Goal: Task Accomplishment & Management: Manage account settings

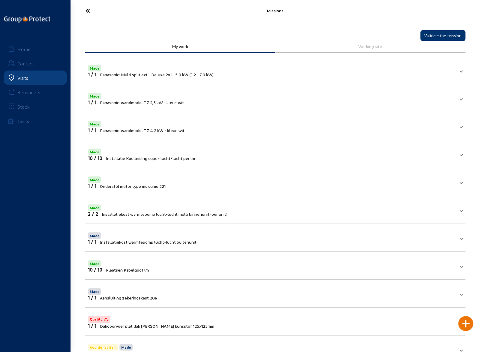
click at [90, 9] on icon at bounding box center [110, 10] width 55 height 11
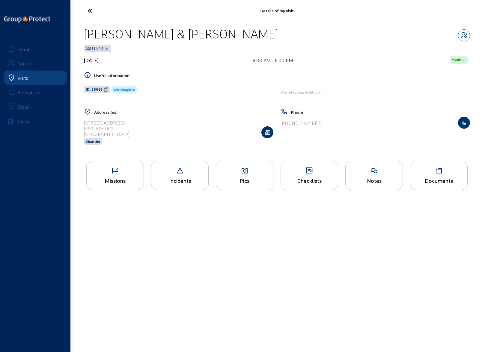
click at [114, 170] on icon at bounding box center [115, 170] width 57 height 7
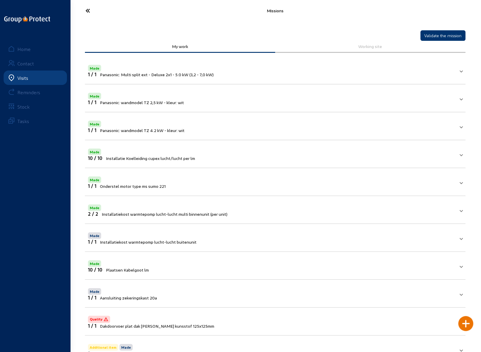
click at [89, 9] on icon at bounding box center [110, 10] width 55 height 11
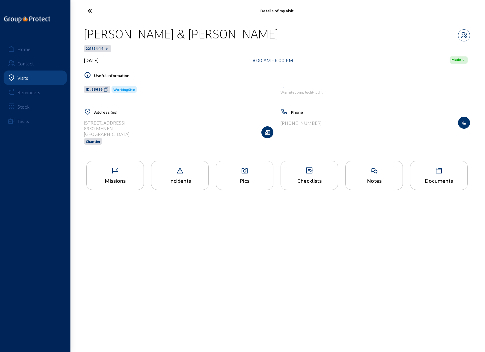
click at [90, 11] on icon at bounding box center [112, 10] width 55 height 11
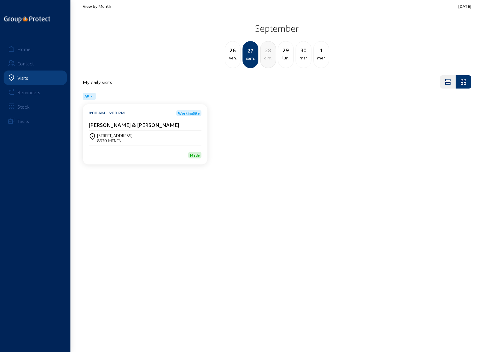
click at [97, 5] on span "View by Month" at bounding box center [97, 6] width 29 height 5
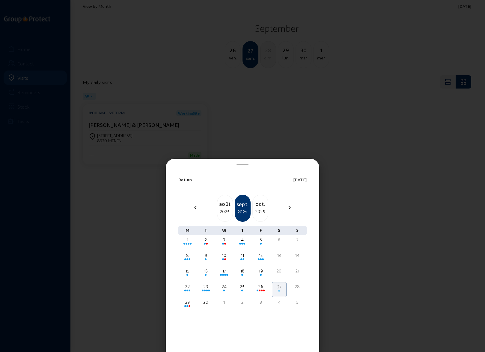
click at [259, 208] on div "2025" at bounding box center [260, 211] width 15 height 7
click at [224, 257] on div "8" at bounding box center [224, 256] width 13 height 6
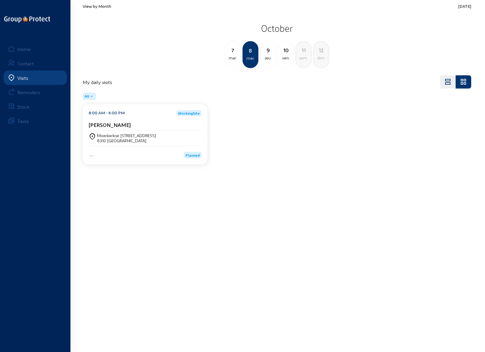
click at [118, 136] on div "Moerkerkse [STREET_ADDRESS]" at bounding box center [126, 135] width 59 height 5
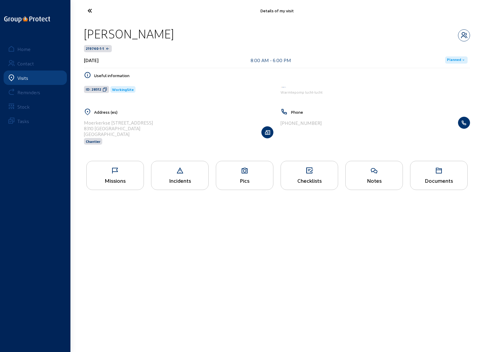
click at [112, 176] on div "Missions" at bounding box center [115, 175] width 58 height 29
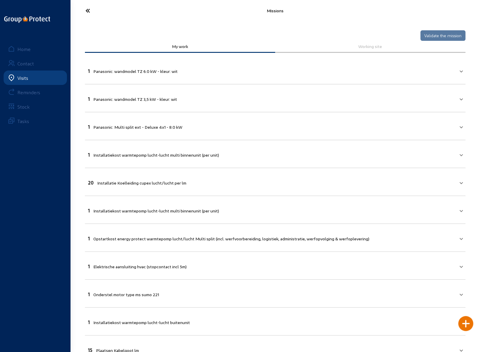
click at [264, 71] on mat-panel-title "1 Panasonic: wandmodel TZ 6.0 kW - kleur: wit" at bounding box center [271, 70] width 367 height 7
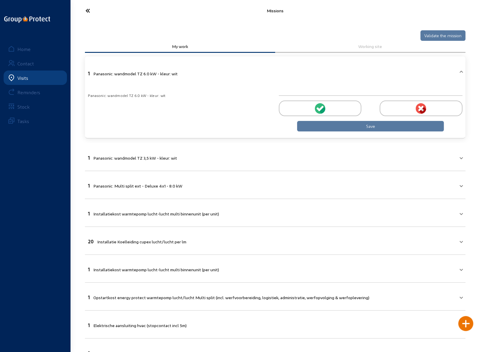
click at [310, 108] on div at bounding box center [320, 109] width 83 height 16
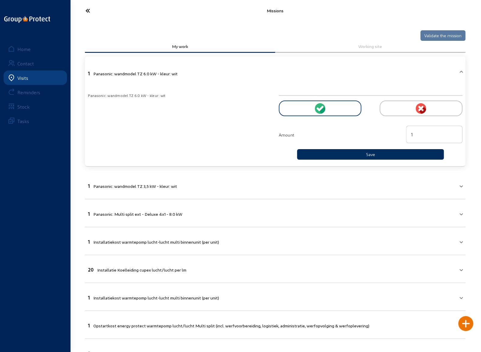
click at [348, 154] on button "Save" at bounding box center [370, 154] width 147 height 11
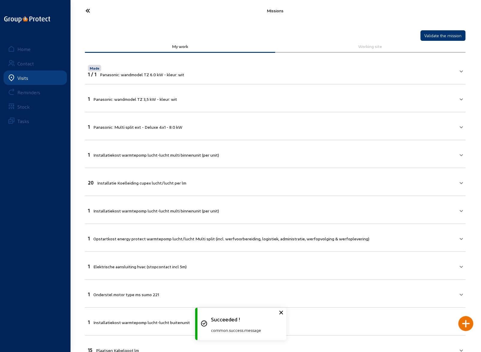
click at [239, 97] on mat-panel-title "1 Panasonic: wandmodel TZ 3,5 kW - kleur: wit" at bounding box center [271, 98] width 367 height 7
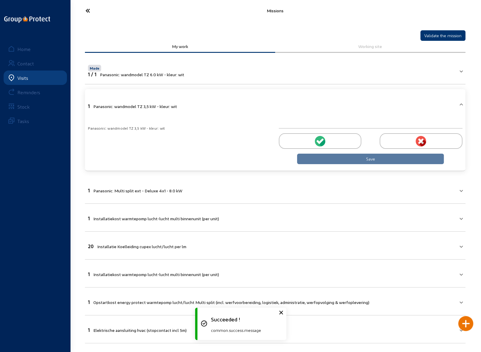
click at [308, 140] on div at bounding box center [320, 141] width 83 height 16
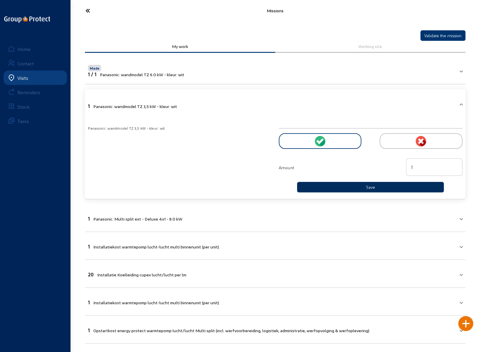
click at [343, 185] on button "Save" at bounding box center [370, 187] width 147 height 11
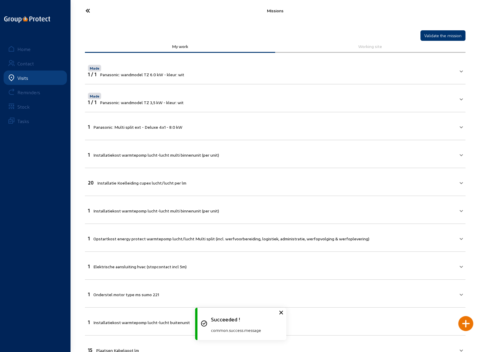
click at [269, 129] on mat-expansion-panel-header "1 Panasonic: Multi split ext - Deluxe 4x1 - 8.0 kW" at bounding box center [275, 126] width 380 height 20
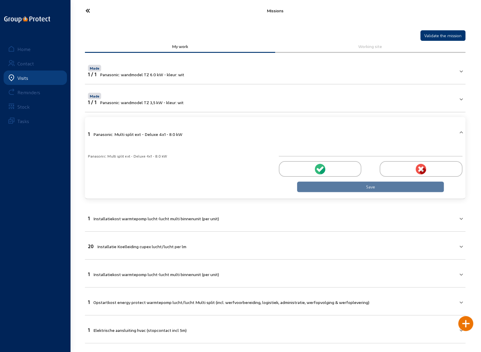
click at [319, 168] on circle at bounding box center [320, 169] width 11 height 11
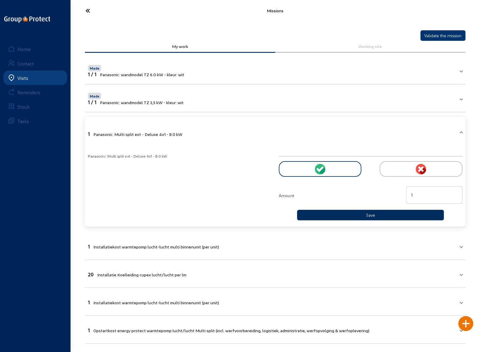
click at [329, 213] on button "Save" at bounding box center [370, 215] width 147 height 11
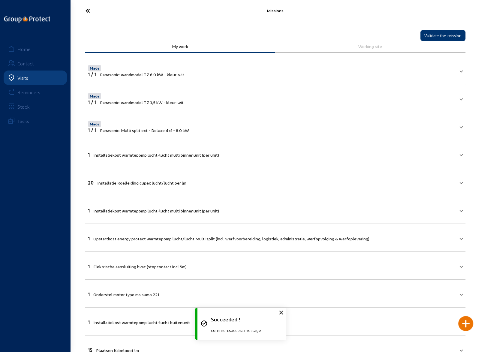
click at [261, 152] on mat-panel-title "1 Installatiekost warmtepomp [PERSON_NAME] multi binnenunit (per unit)" at bounding box center [271, 154] width 367 height 7
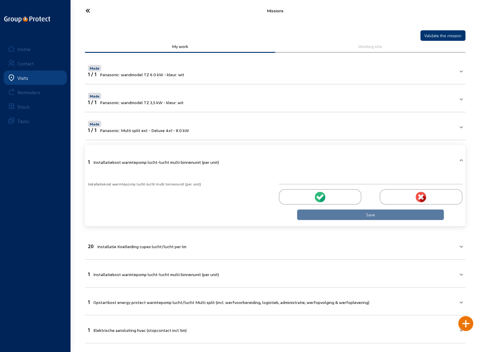
click at [311, 195] on div at bounding box center [320, 197] width 83 height 16
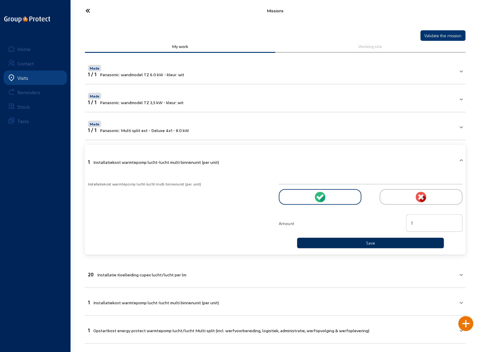
click at [341, 240] on button "Save" at bounding box center [370, 243] width 147 height 11
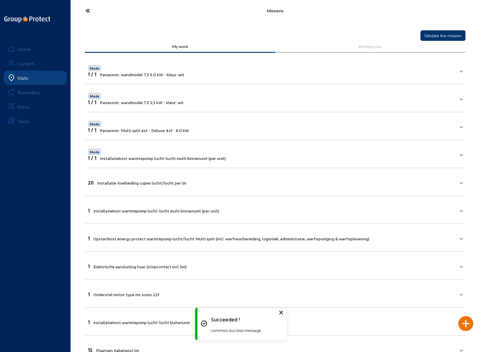
click at [262, 186] on mat-expansion-panel-header "20 Installatie Koelleiding cupex [PERSON_NAME]/[PERSON_NAME] per lm" at bounding box center [275, 182] width 380 height 20
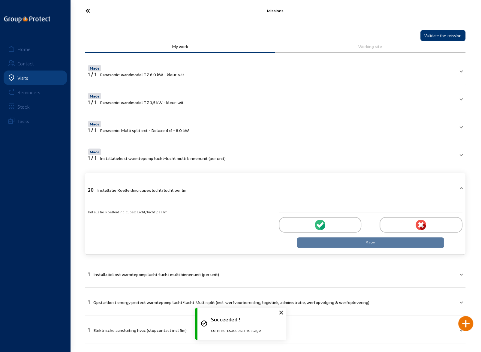
click at [307, 222] on div at bounding box center [320, 225] width 83 height 16
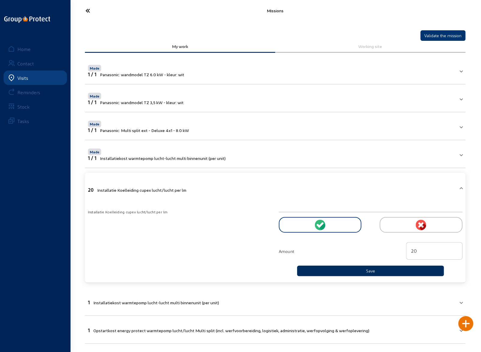
click at [349, 268] on button "Save" at bounding box center [370, 271] width 147 height 11
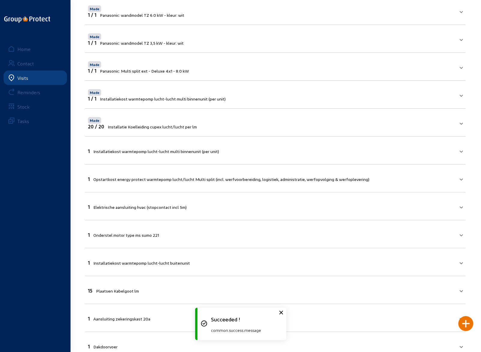
scroll to position [60, 0]
click at [253, 152] on mat-expansion-panel-header "1 Installatiekost warmtepomp [PERSON_NAME] multi binnenunit (per unit)" at bounding box center [275, 150] width 380 height 20
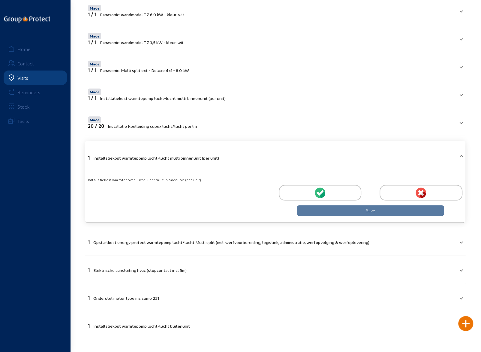
click at [314, 188] on div at bounding box center [320, 193] width 83 height 16
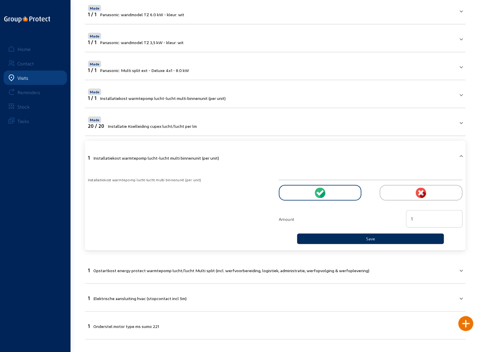
click at [330, 235] on button "Save" at bounding box center [370, 238] width 147 height 11
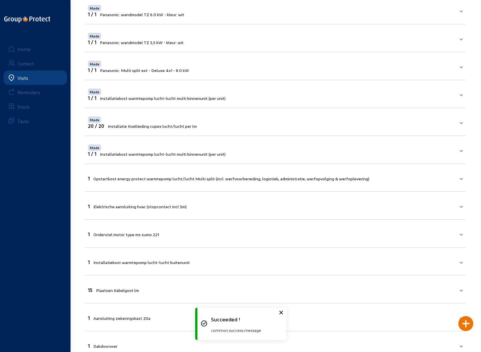
click at [287, 182] on mat-expansion-panel-header "1 Opstartkost energy protect warmtepomp [PERSON_NAME]/[PERSON_NAME] Multi split…" at bounding box center [275, 177] width 380 height 20
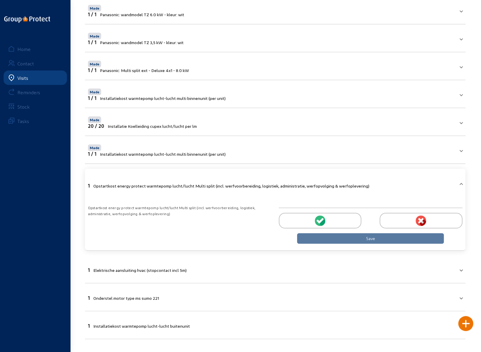
click at [319, 219] on icon at bounding box center [319, 221] width 4 height 4
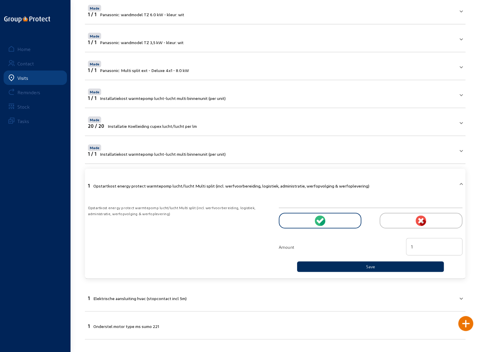
click at [343, 264] on button "Save" at bounding box center [370, 266] width 147 height 11
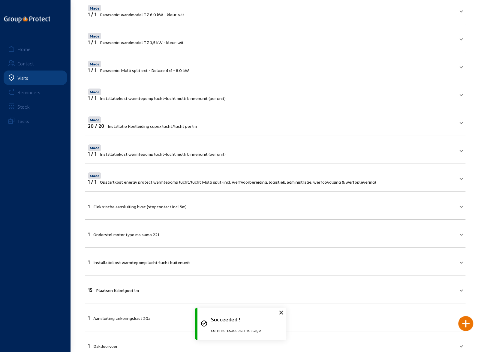
click at [254, 204] on mat-panel-title "1 Elektrische aansluiting hvac (stopcontact incl 5m)" at bounding box center [271, 205] width 367 height 7
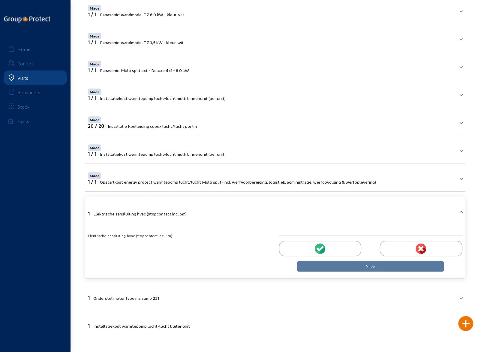
click at [309, 243] on div at bounding box center [320, 249] width 83 height 16
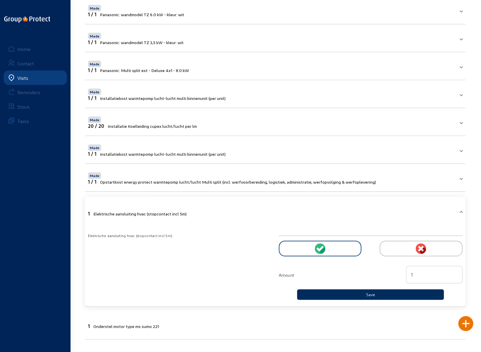
click at [350, 291] on button "Save" at bounding box center [370, 294] width 147 height 11
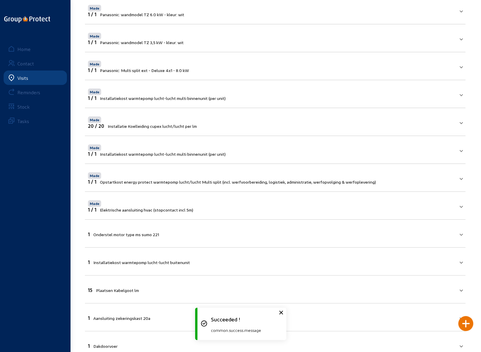
click at [254, 230] on mat-panel-title "1 Onderstel motor type ms sumo 221" at bounding box center [271, 233] width 367 height 7
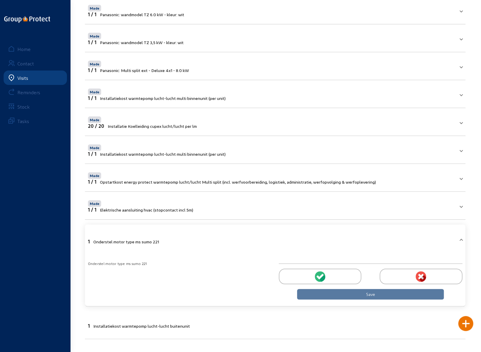
click at [318, 275] on icon at bounding box center [319, 277] width 4 height 4
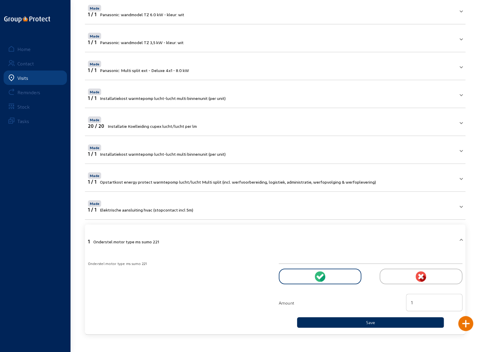
click at [335, 320] on button "Save" at bounding box center [370, 322] width 147 height 11
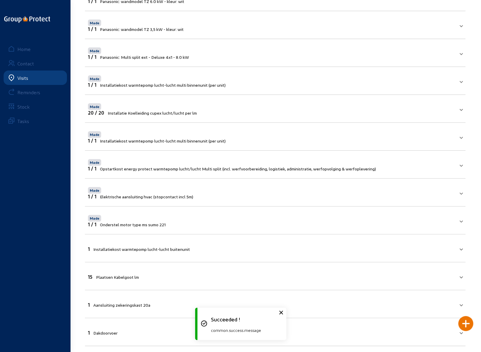
scroll to position [77, 0]
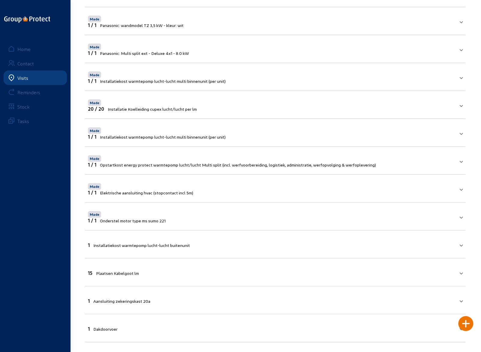
click at [223, 246] on mat-panel-title "1 Installatiekost warmtepomp [PERSON_NAME] buitenunit" at bounding box center [271, 244] width 367 height 7
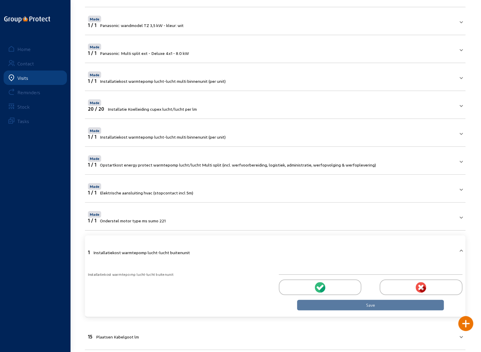
click at [319, 286] on icon at bounding box center [319, 288] width 4 height 4
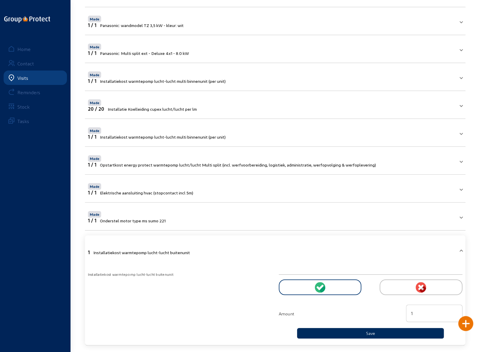
click at [343, 331] on button "Save" at bounding box center [370, 333] width 147 height 11
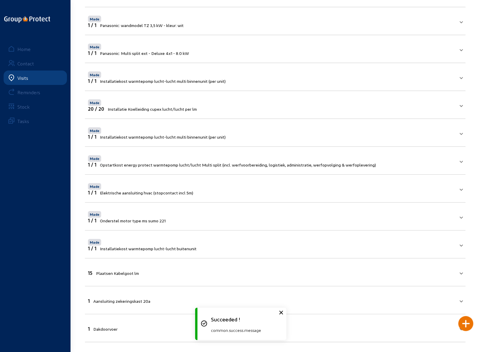
click at [214, 273] on mat-panel-title "15 Plaatsen Kabelgoot lm" at bounding box center [271, 272] width 367 height 7
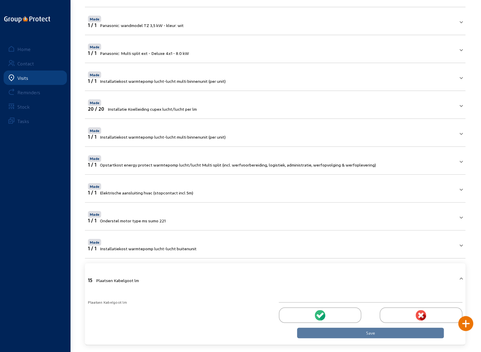
click at [319, 311] on circle at bounding box center [320, 315] width 11 height 11
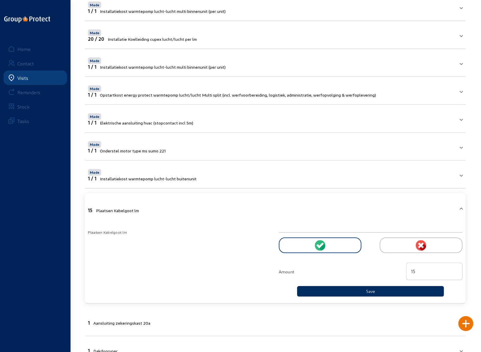
scroll to position [169, 0]
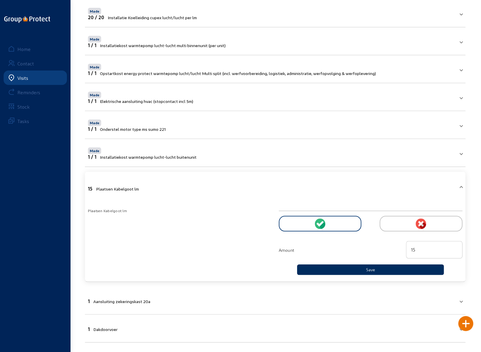
click at [367, 269] on button "Save" at bounding box center [370, 269] width 147 height 11
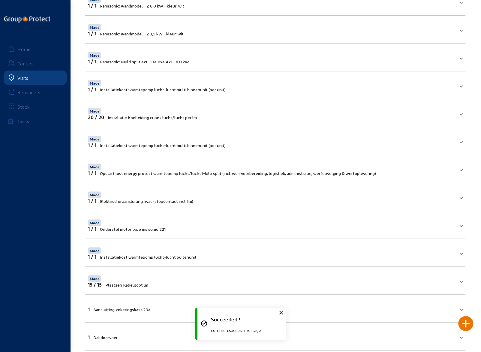
scroll to position [77, 0]
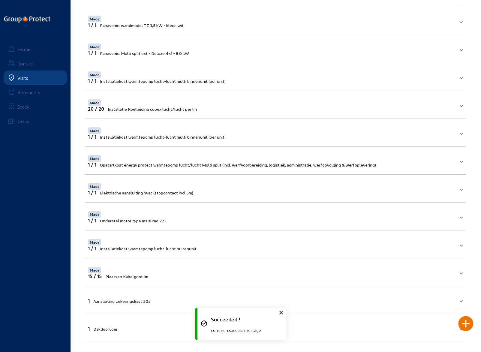
click at [153, 299] on mat-panel-title "1 Aansluiting zekeringskast 20a" at bounding box center [271, 300] width 367 height 7
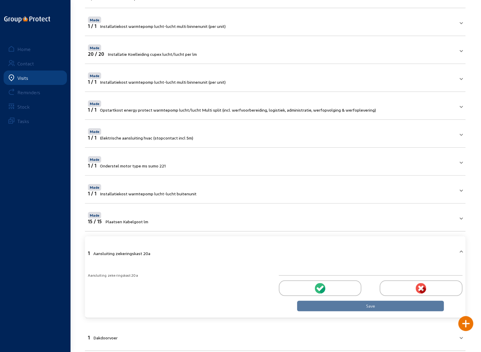
scroll to position [140, 0]
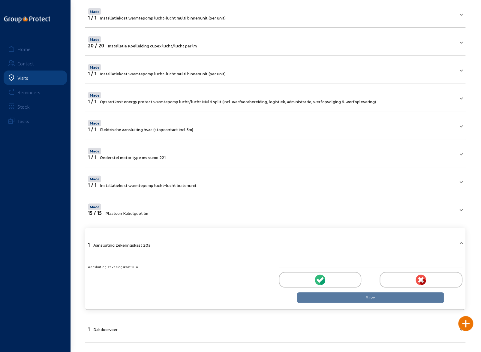
click at [312, 277] on div at bounding box center [320, 280] width 83 height 16
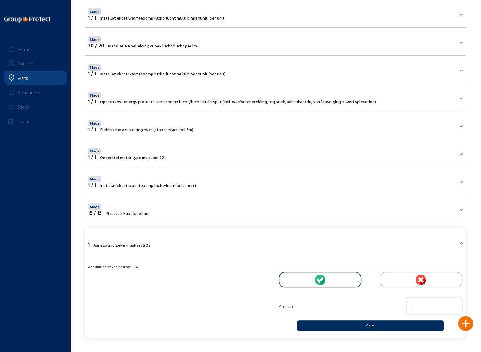
click at [342, 322] on button "Save" at bounding box center [370, 325] width 147 height 11
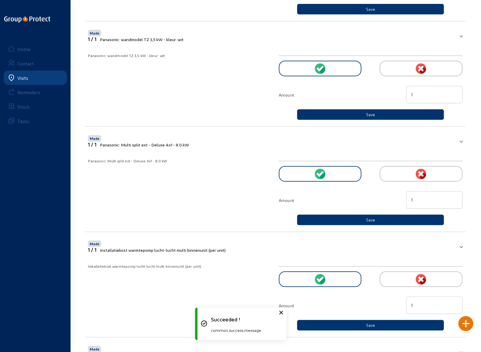
scroll to position [77, 0]
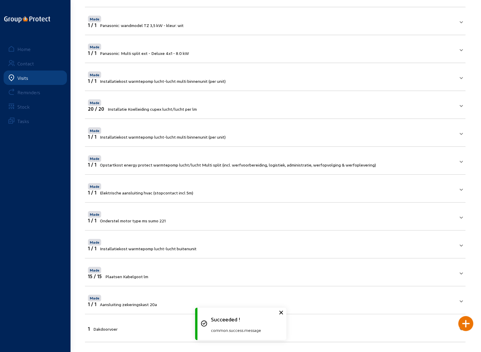
click at [150, 325] on mat-panel-title "1 Dakdoorvoer" at bounding box center [271, 328] width 367 height 7
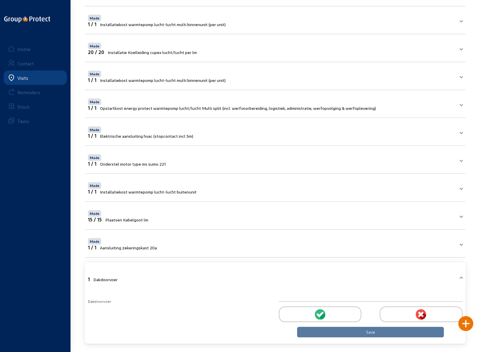
scroll to position [136, 0]
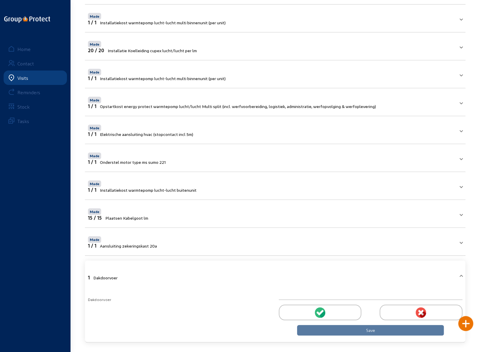
click at [410, 310] on div at bounding box center [421, 313] width 83 height 16
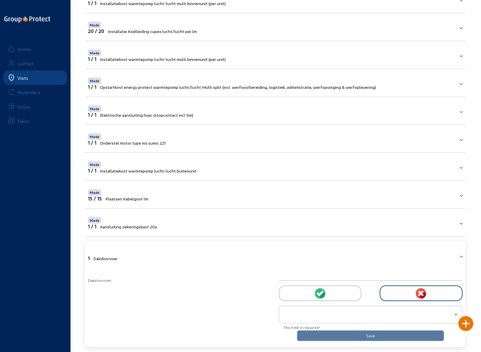
scroll to position [160, 0]
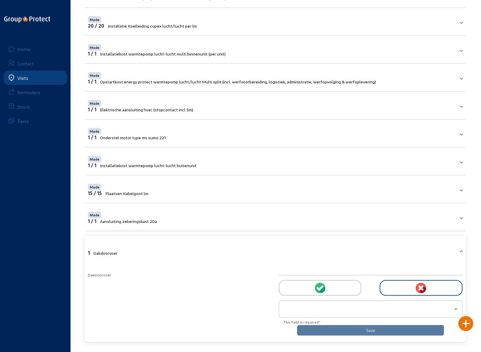
click at [384, 307] on div at bounding box center [369, 308] width 170 height 7
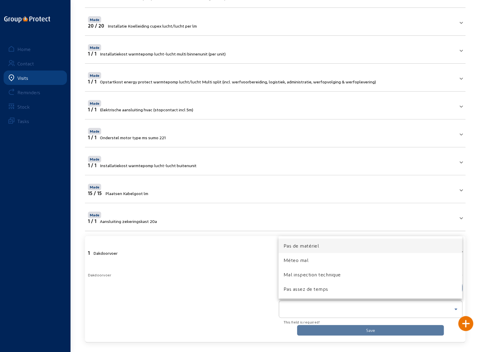
click at [222, 268] on div at bounding box center [240, 176] width 481 height 352
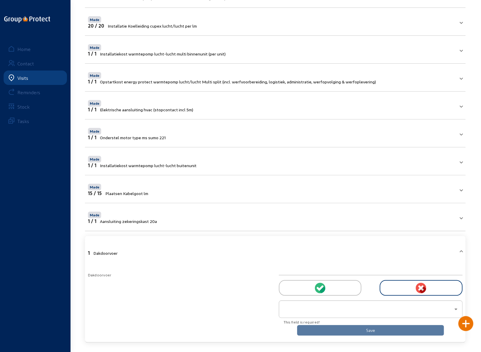
drag, startPoint x: 413, startPoint y: 287, endPoint x: 404, endPoint y: 283, distance: 9.4
click at [413, 287] on div at bounding box center [421, 288] width 83 height 16
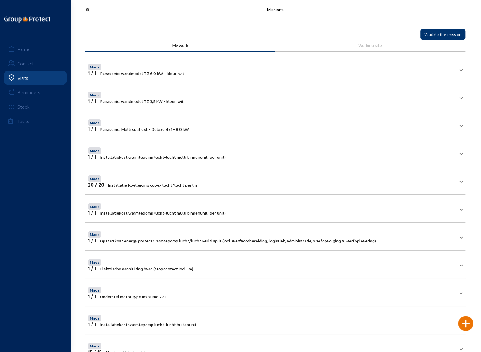
scroll to position [0, 0]
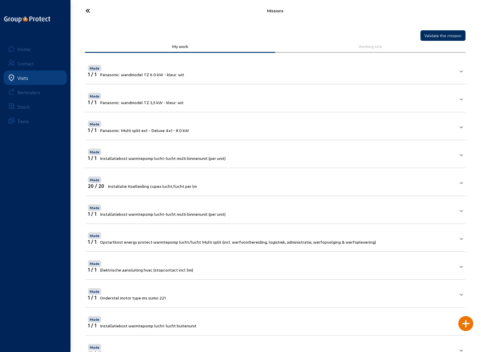
click at [438, 36] on button "Validate the mission" at bounding box center [442, 35] width 45 height 11
click at [88, 12] on icon at bounding box center [110, 10] width 55 height 11
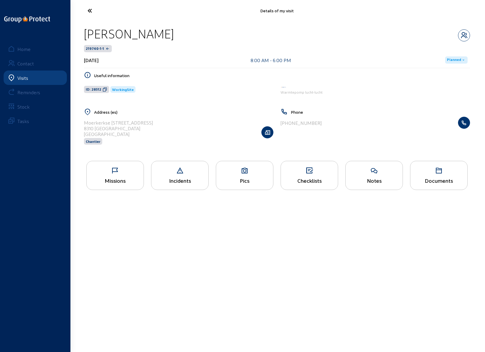
click at [458, 60] on span "Planned" at bounding box center [454, 60] width 14 height 5
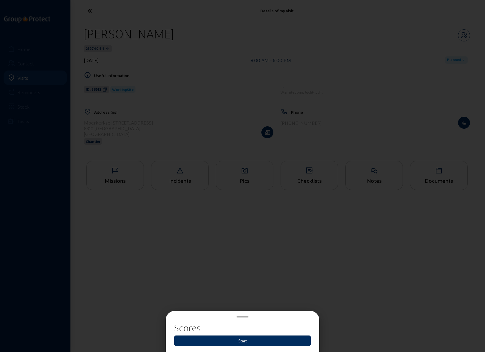
click at [244, 339] on button "Start" at bounding box center [242, 340] width 137 height 11
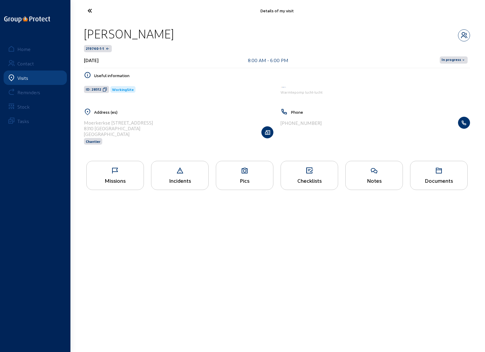
click at [452, 58] on span "In progress" at bounding box center [452, 60] width 20 height 5
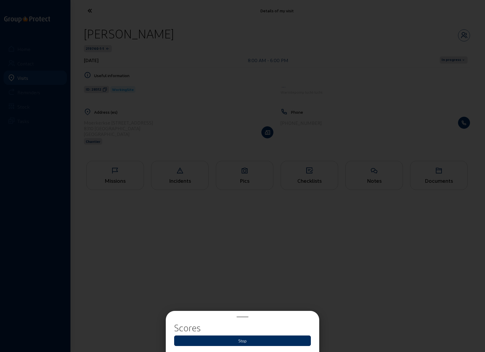
click at [238, 339] on button "Stop" at bounding box center [242, 340] width 137 height 11
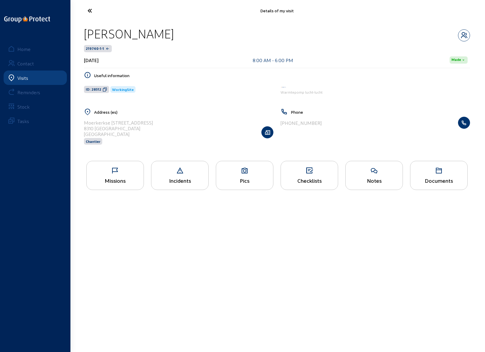
click at [26, 49] on div "Home" at bounding box center [23, 49] width 13 height 6
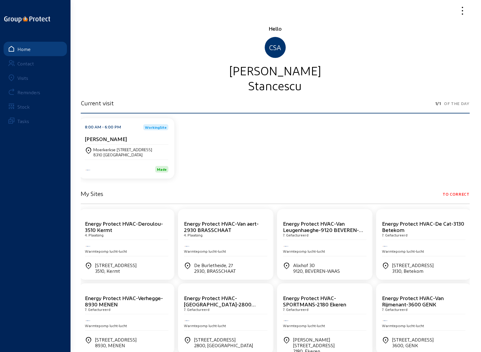
click at [25, 79] on div "Visits" at bounding box center [22, 78] width 11 height 6
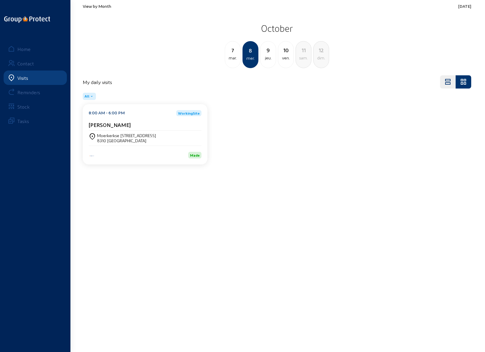
click at [269, 54] on div "9" at bounding box center [268, 50] width 15 height 8
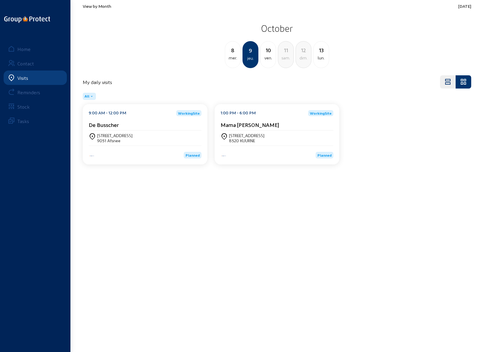
click at [114, 137] on div "[STREET_ADDRESS]" at bounding box center [114, 135] width 35 height 5
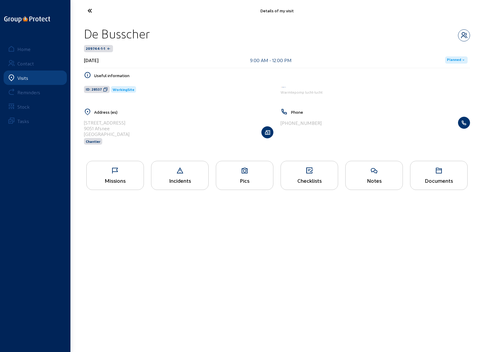
click at [118, 176] on div "Missions" at bounding box center [115, 175] width 58 height 29
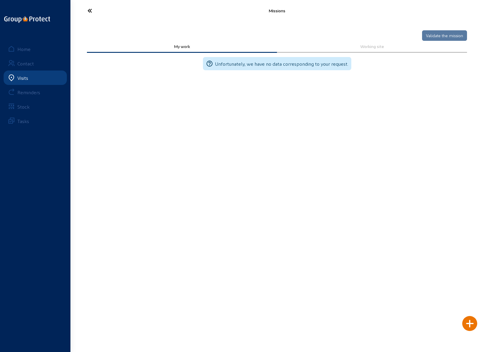
click at [91, 13] on icon at bounding box center [112, 10] width 55 height 11
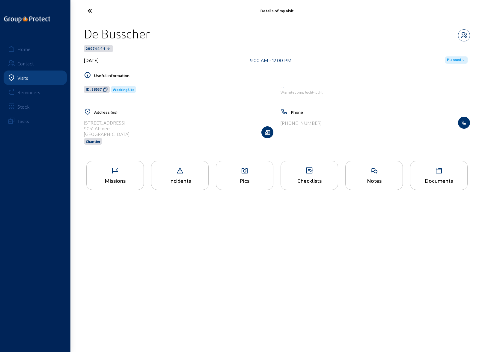
click at [245, 169] on icon at bounding box center [244, 170] width 57 height 7
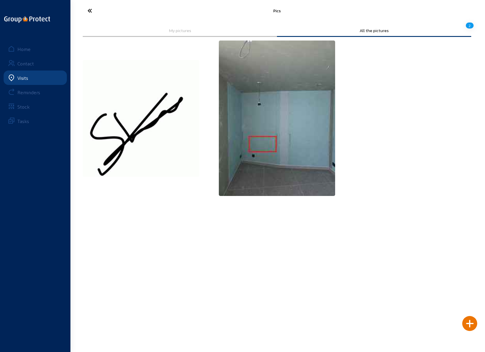
click at [89, 11] on icon at bounding box center [112, 10] width 55 height 11
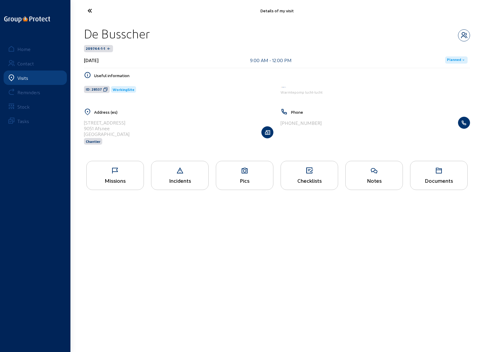
click at [311, 170] on icon at bounding box center [309, 170] width 57 height 7
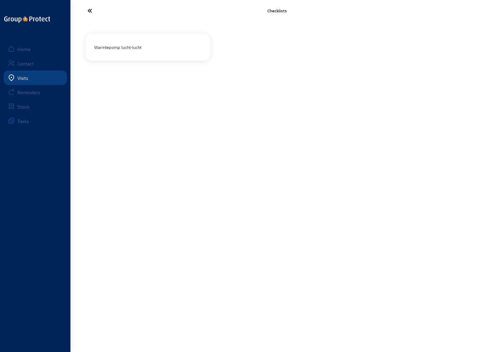
click at [126, 48] on div "Warmtepomp lucht-lucht" at bounding box center [148, 47] width 113 height 10
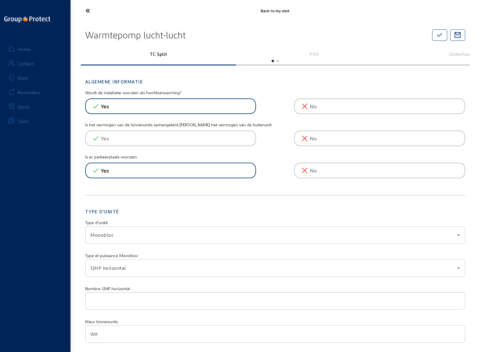
click at [88, 11] on icon at bounding box center [110, 10] width 55 height 11
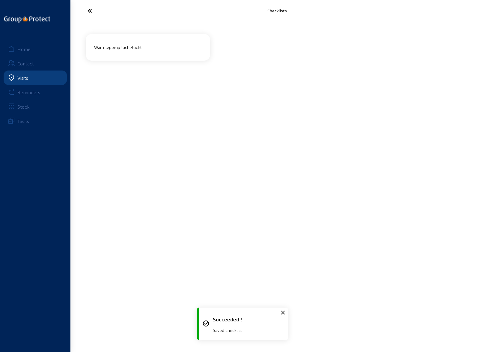
click at [88, 11] on icon at bounding box center [112, 10] width 55 height 11
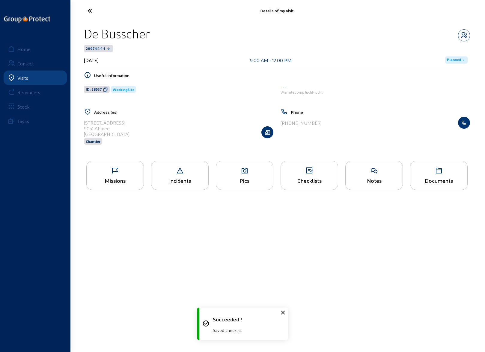
click at [91, 10] on icon at bounding box center [112, 10] width 55 height 11
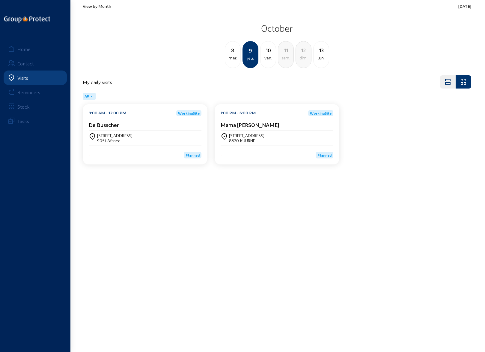
click at [243, 138] on div "8520 KUURNE" at bounding box center [246, 140] width 35 height 5
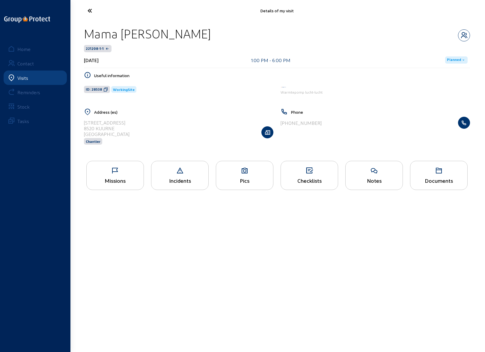
click at [247, 177] on div "Pics" at bounding box center [244, 180] width 57 height 6
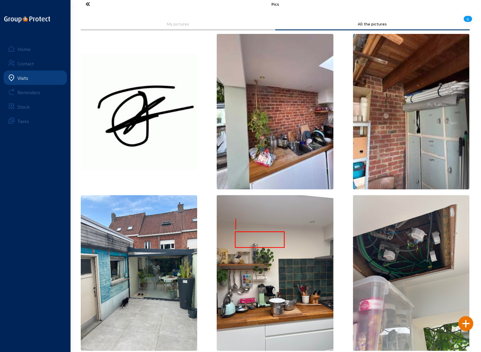
scroll to position [13, 0]
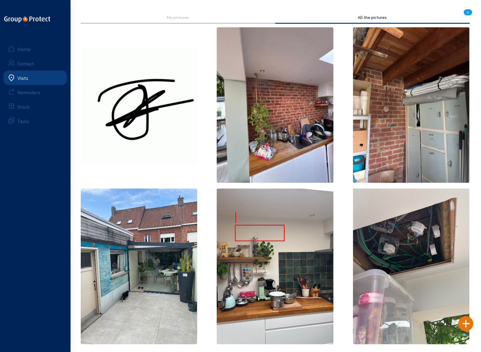
click at [413, 260] on img at bounding box center [411, 265] width 117 height 155
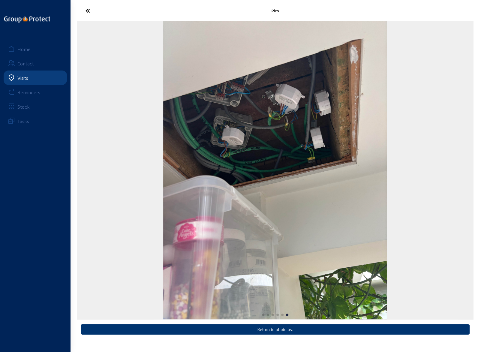
scroll to position [0, 0]
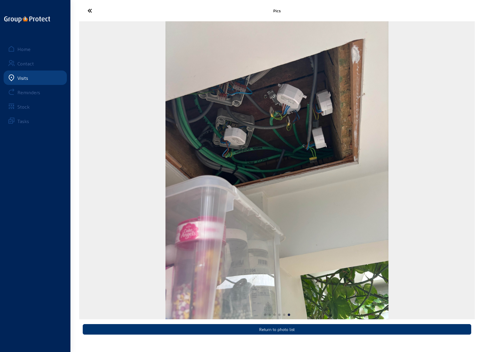
click at [87, 11] on icon at bounding box center [112, 10] width 55 height 11
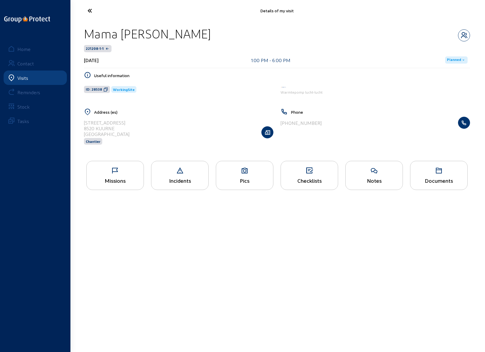
click at [238, 171] on icon at bounding box center [244, 170] width 57 height 7
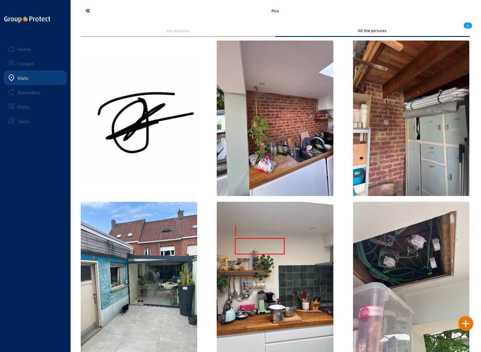
click at [90, 10] on icon at bounding box center [110, 10] width 55 height 11
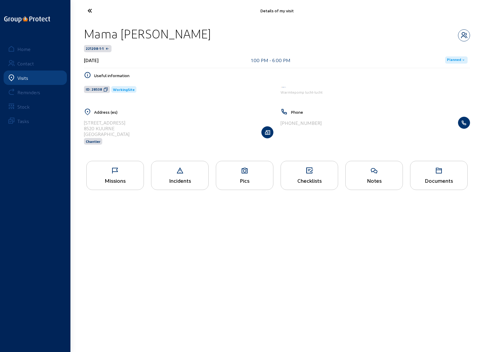
click at [311, 176] on div "Checklists" at bounding box center [310, 175] width 58 height 29
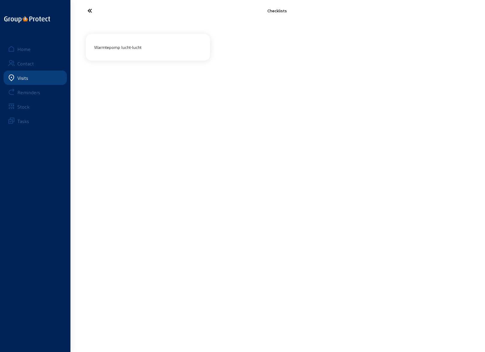
click at [119, 44] on div "Warmtepomp lucht-lucht" at bounding box center [148, 47] width 113 height 10
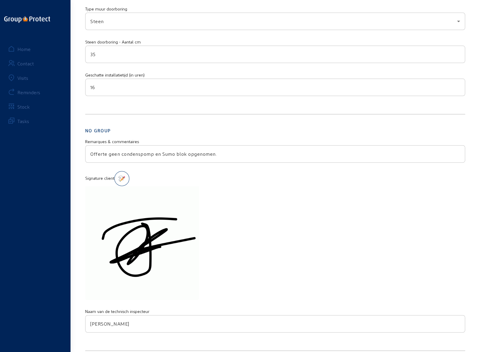
scroll to position [1470, 0]
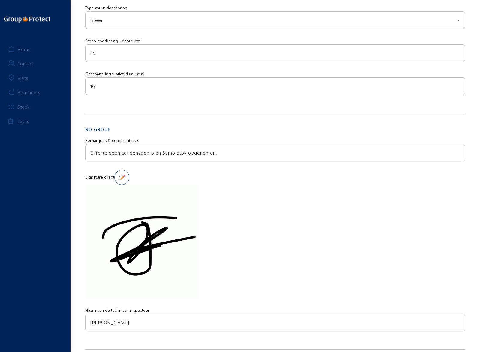
drag, startPoint x: 224, startPoint y: 147, endPoint x: 82, endPoint y: 147, distance: 142.2
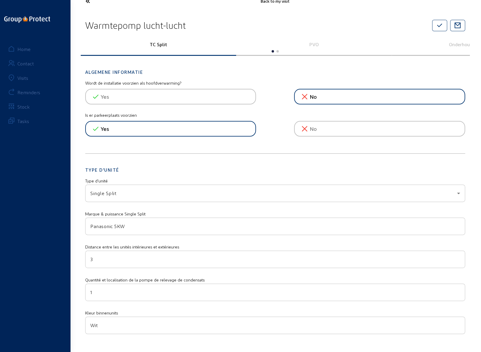
scroll to position [0, 0]
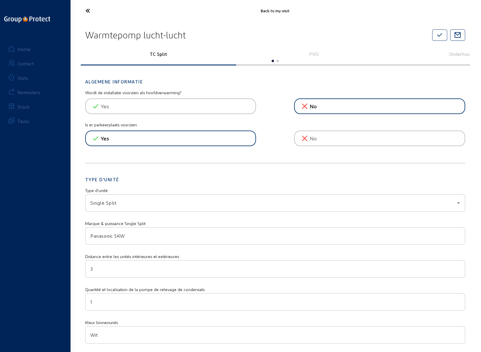
click at [20, 49] on div "Home" at bounding box center [23, 49] width 13 height 6
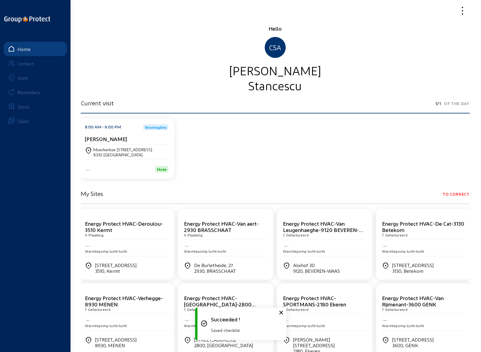
click at [24, 80] on div "Visits" at bounding box center [22, 78] width 11 height 6
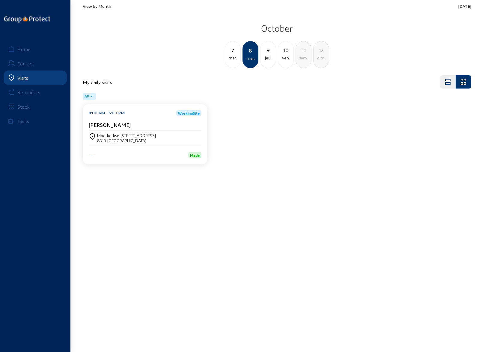
click at [269, 57] on div "jeu." at bounding box center [268, 57] width 15 height 7
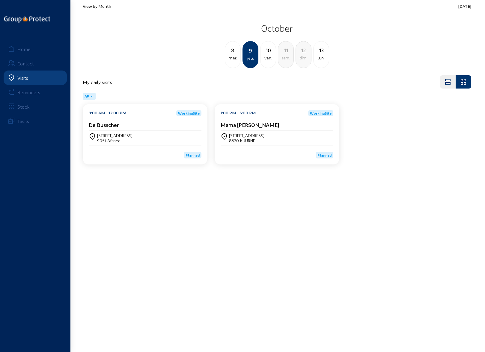
click at [242, 135] on div "[STREET_ADDRESS]" at bounding box center [246, 135] width 35 height 5
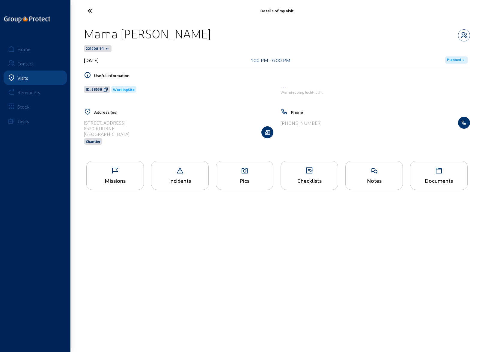
click at [115, 173] on icon at bounding box center [115, 170] width 57 height 7
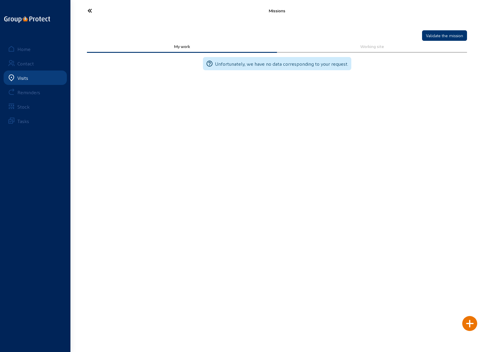
click at [89, 11] on icon at bounding box center [112, 10] width 55 height 11
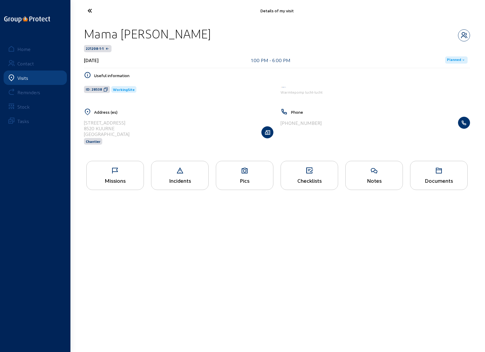
click at [237, 170] on icon at bounding box center [244, 170] width 57 height 7
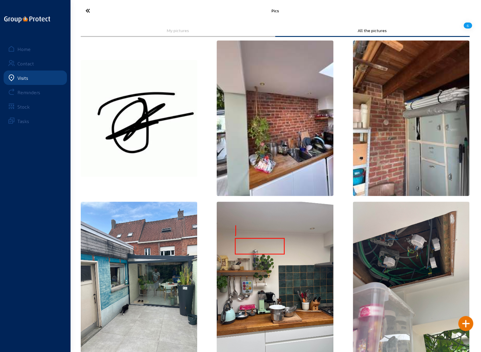
click at [85, 12] on icon at bounding box center [110, 10] width 55 height 11
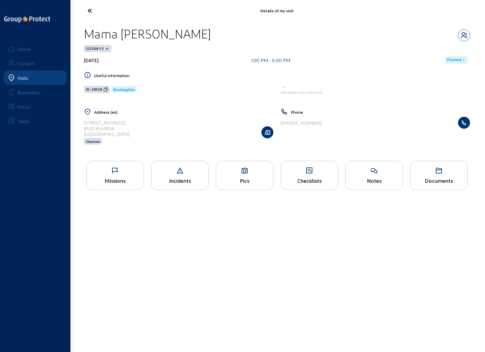
click at [301, 174] on div "Checklists" at bounding box center [310, 175] width 58 height 29
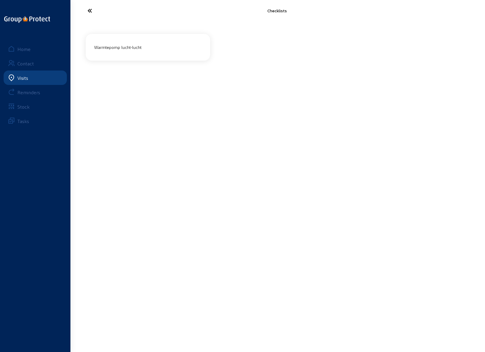
click at [130, 47] on div "Warmtepomp lucht-lucht" at bounding box center [148, 47] width 113 height 10
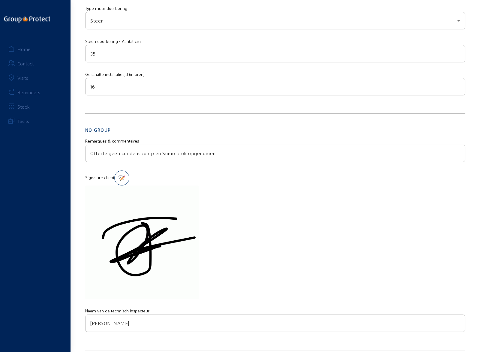
scroll to position [1474, 0]
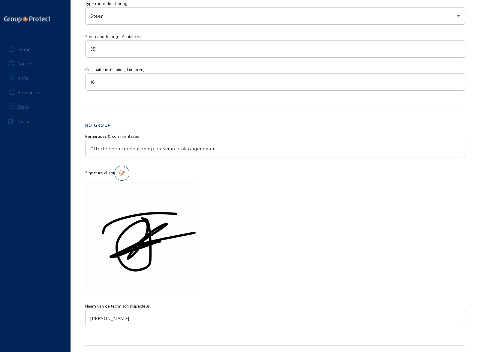
drag, startPoint x: 160, startPoint y: 143, endPoint x: 185, endPoint y: 143, distance: 24.6
click at [185, 145] on input "Offerte geen condenspomp en Sumo blok opgenomen." at bounding box center [275, 148] width 370 height 7
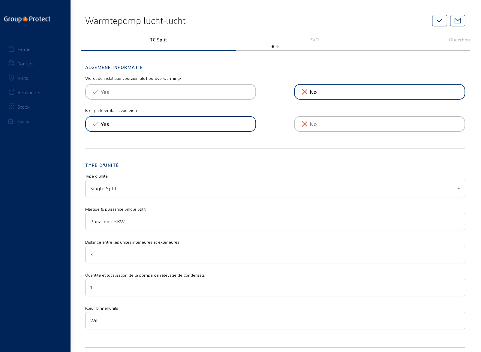
scroll to position [0, 0]
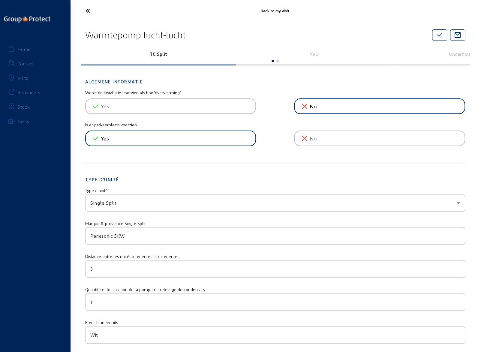
click at [89, 12] on icon at bounding box center [110, 10] width 55 height 11
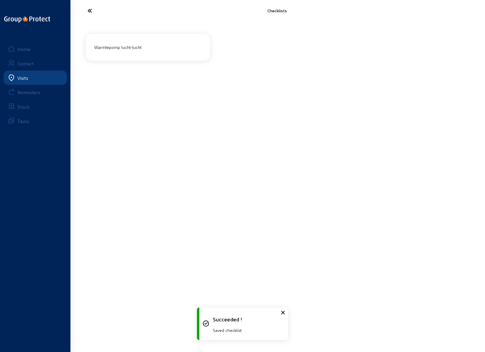
click at [88, 11] on icon at bounding box center [112, 10] width 55 height 11
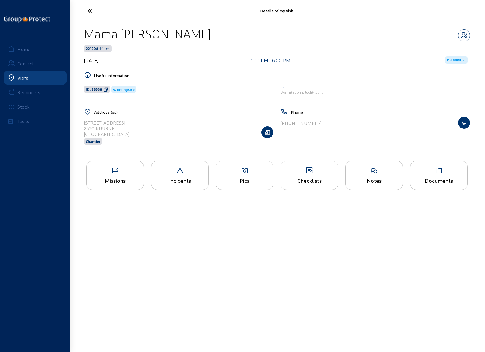
click at [241, 175] on div "Pics" at bounding box center [245, 175] width 58 height 29
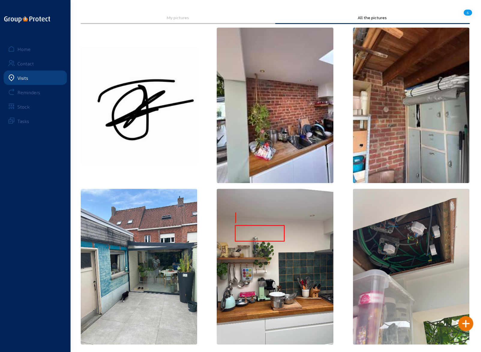
scroll to position [13, 0]
click at [19, 79] on div "Visits" at bounding box center [22, 78] width 11 height 6
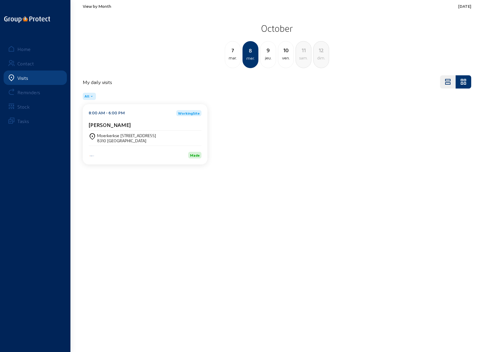
click at [118, 137] on div "Moerkerkse [STREET_ADDRESS]" at bounding box center [126, 135] width 59 height 5
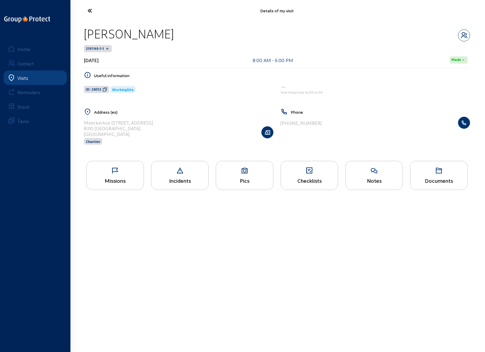
click at [176, 177] on div "Incidents" at bounding box center [180, 180] width 57 height 6
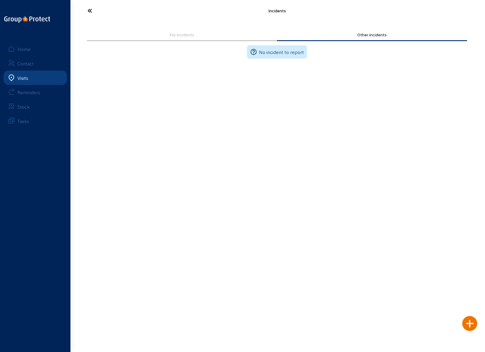
click at [91, 10] on icon at bounding box center [112, 10] width 55 height 11
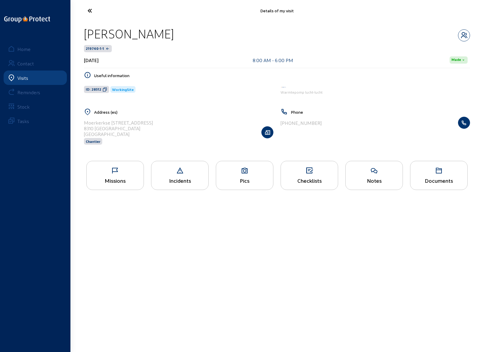
click at [91, 10] on icon at bounding box center [112, 10] width 55 height 11
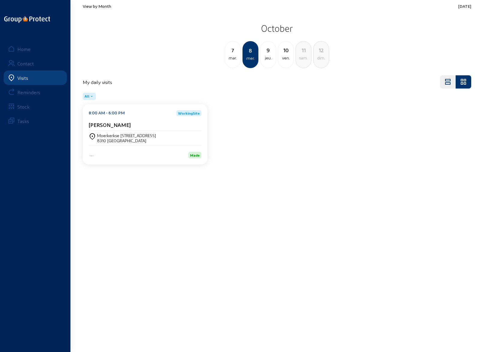
click at [91, 6] on span "View by Month" at bounding box center [97, 6] width 29 height 5
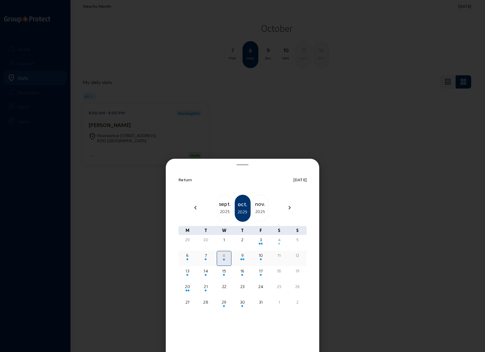
click at [222, 256] on div "8" at bounding box center [224, 256] width 13 height 6
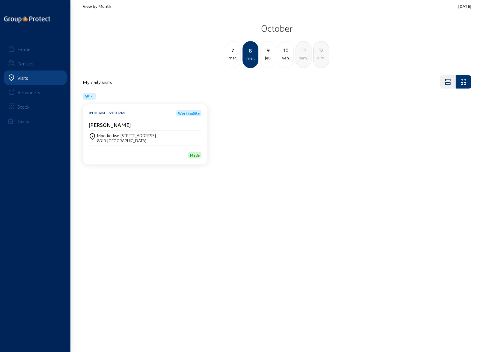
click at [120, 124] on div "[PERSON_NAME]" at bounding box center [145, 125] width 113 height 6
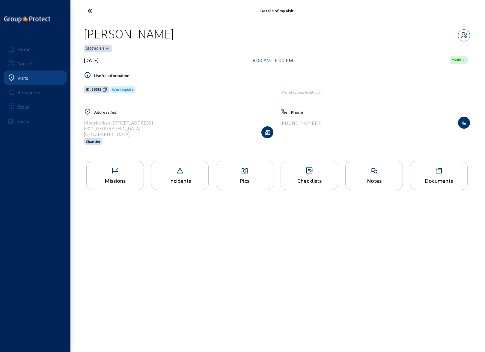
click at [118, 176] on div "Missions" at bounding box center [115, 175] width 58 height 29
